Goal: Task Accomplishment & Management: Manage account settings

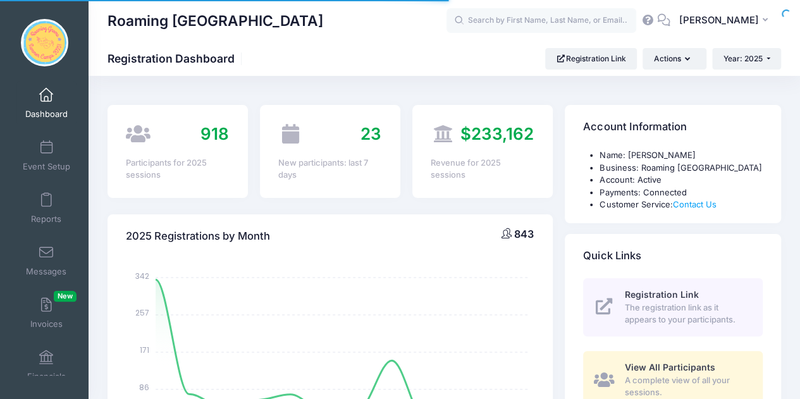
select select
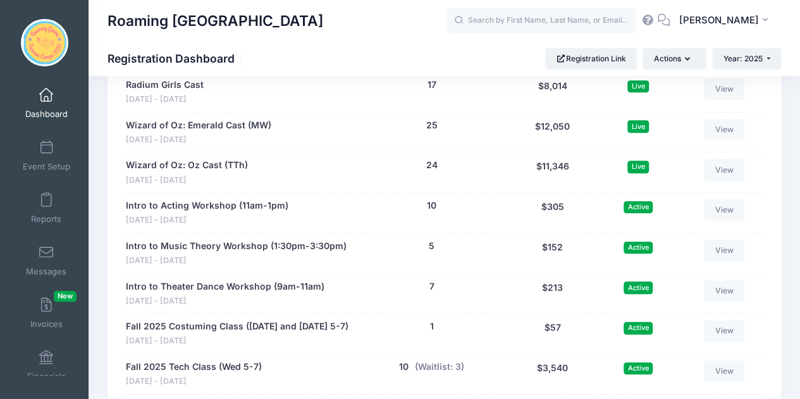
scroll to position [2623, 0]
click at [425, 320] on div "1 (Waitlist: 0)" at bounding box center [432, 333] width 153 height 27
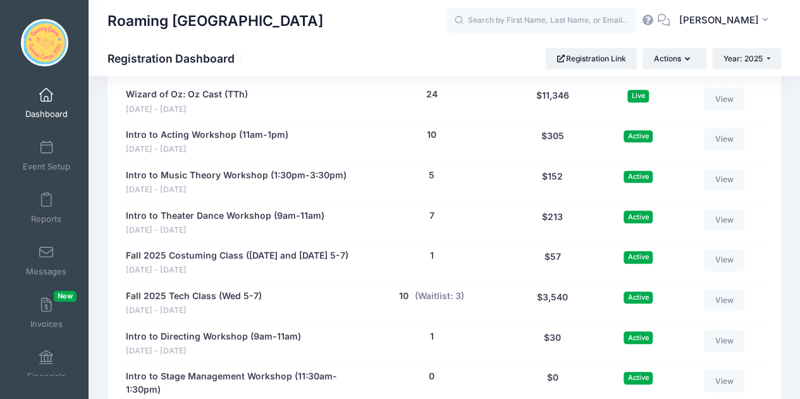
scroll to position [2694, 0]
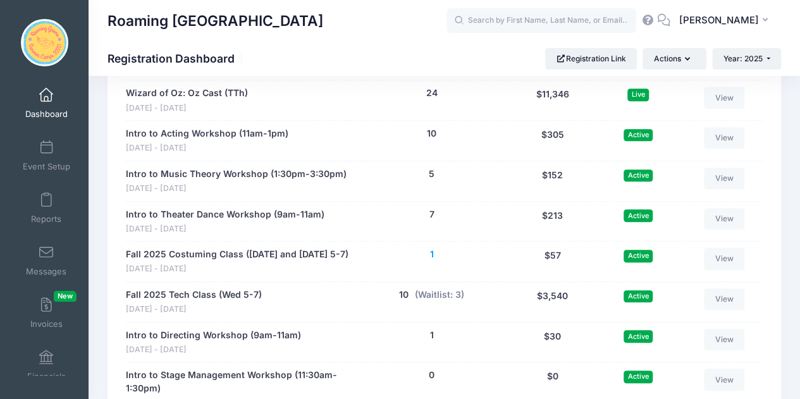
click at [431, 248] on button "1" at bounding box center [432, 254] width 4 height 13
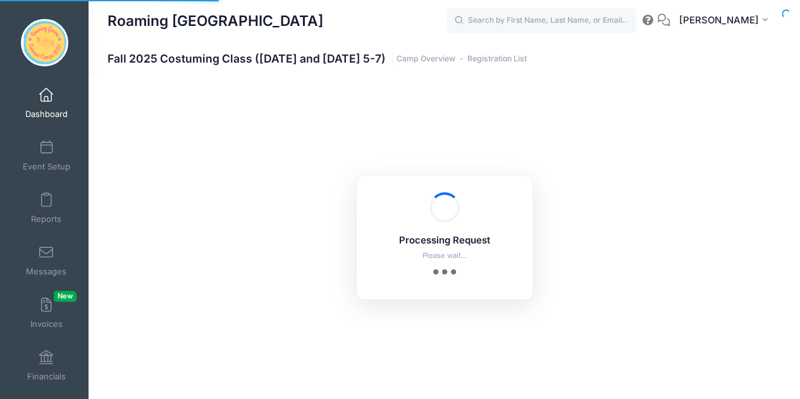
select select "10"
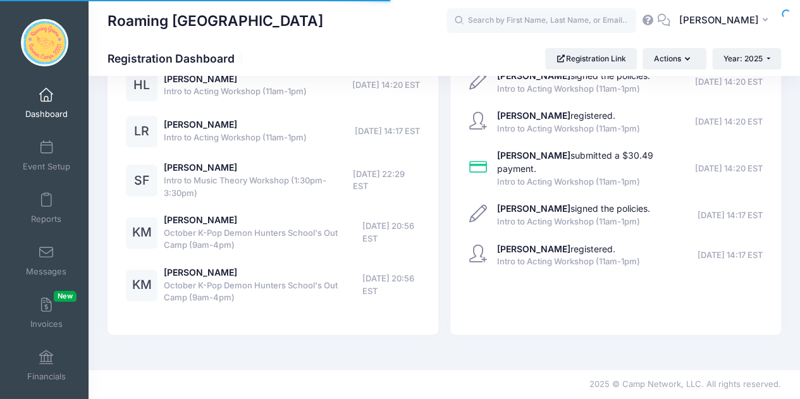
select select
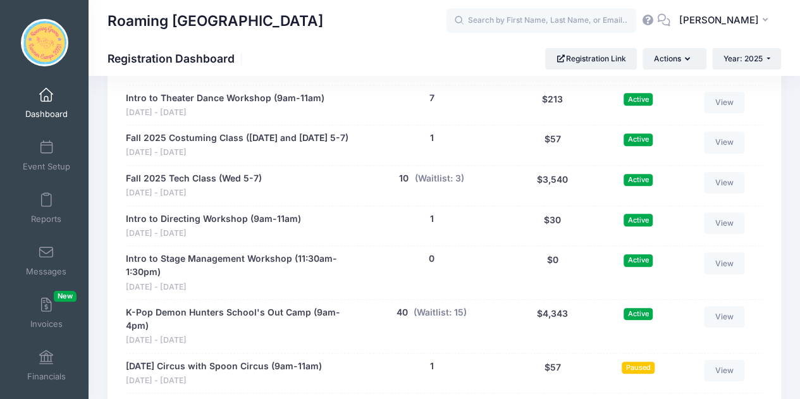
scroll to position [2811, 0]
click at [405, 171] on button "10" at bounding box center [403, 177] width 9 height 13
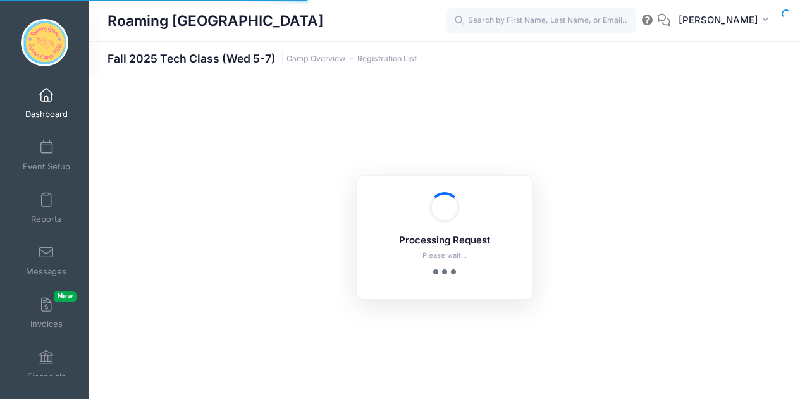
select select "10"
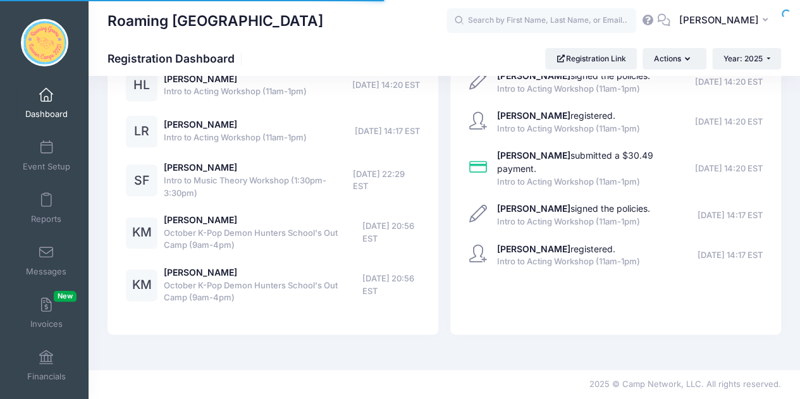
select select
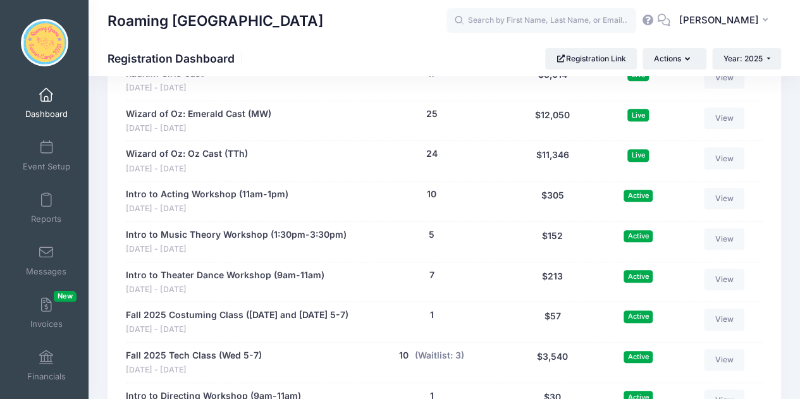
scroll to position [2637, 0]
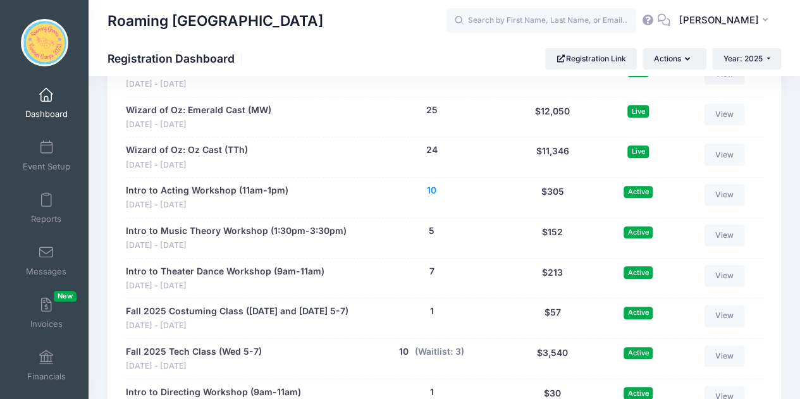
click at [431, 184] on button "10" at bounding box center [431, 190] width 9 height 13
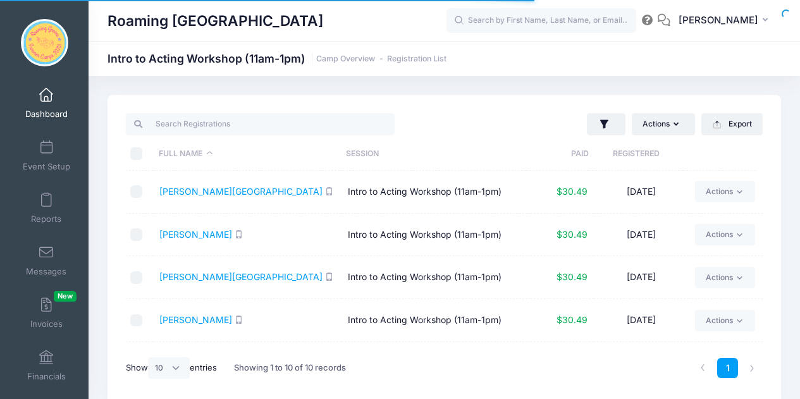
select select "10"
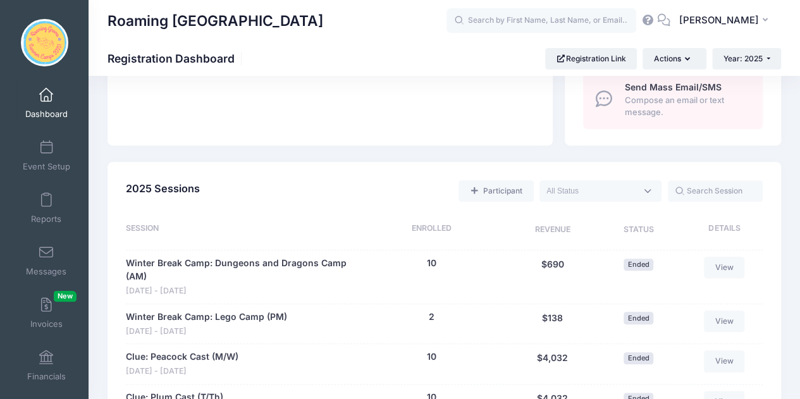
scroll to position [522, 0]
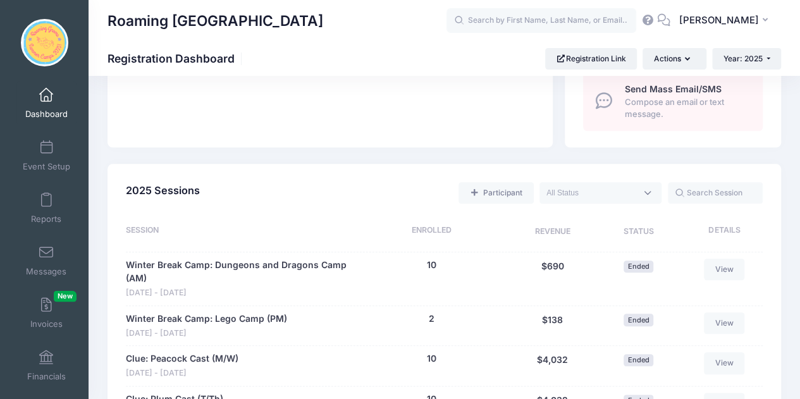
click at [608, 194] on textarea "Search" at bounding box center [592, 192] width 90 height 11
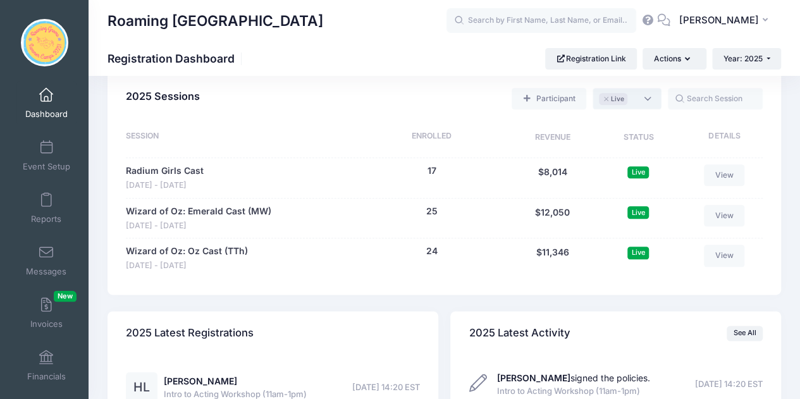
scroll to position [616, 0]
click at [650, 102] on span "× Live" at bounding box center [627, 100] width 69 height 22
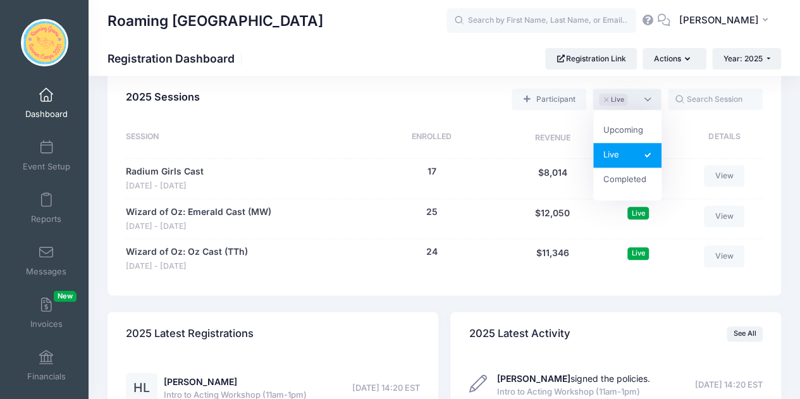
select select "future"
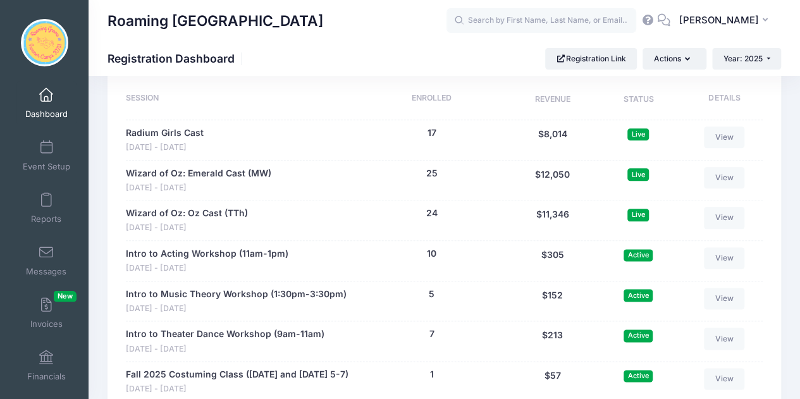
scroll to position [700, 0]
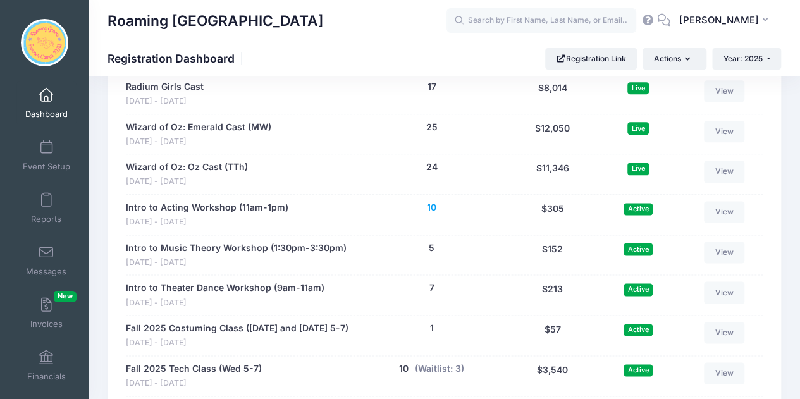
click at [436, 210] on button "10" at bounding box center [431, 207] width 9 height 13
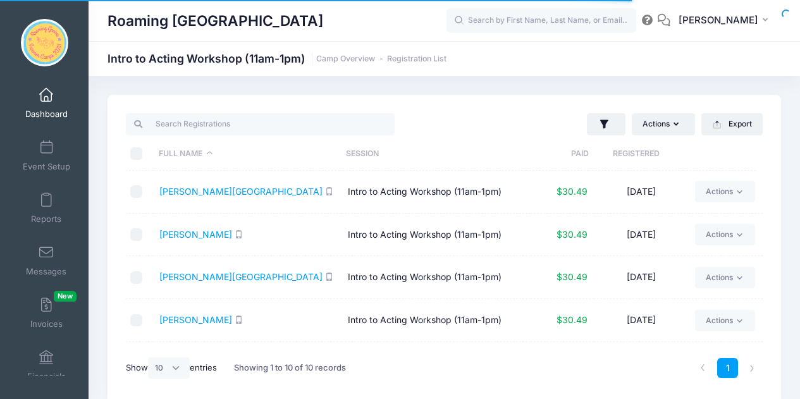
select select "10"
